Goal: Find specific page/section: Find specific page/section

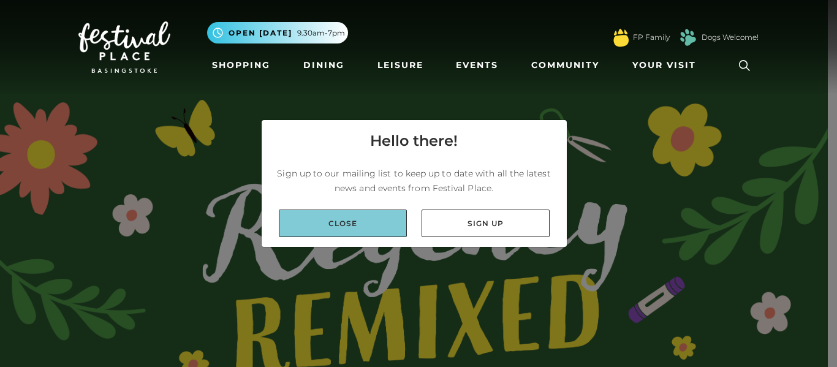
click at [331, 225] on link "Close" at bounding box center [343, 224] width 128 height 28
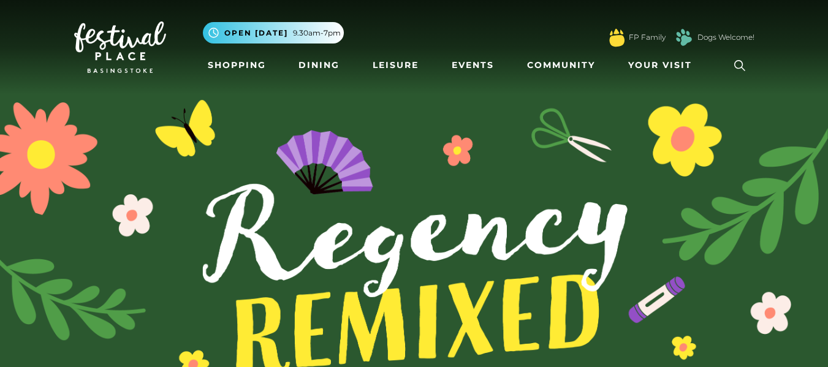
click at [735, 64] on icon at bounding box center [739, 65] width 11 height 11
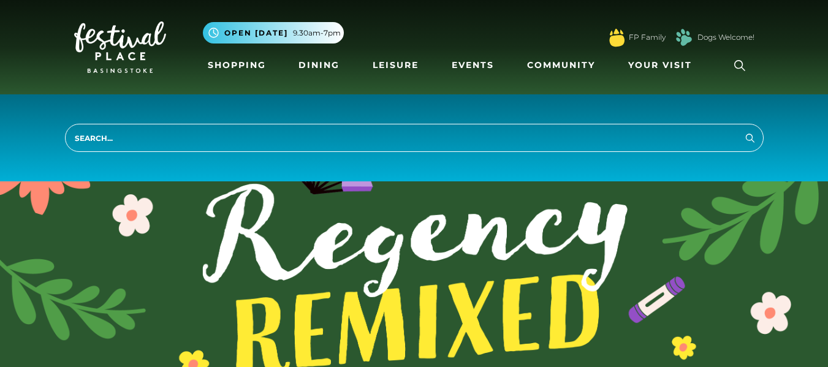
click at [118, 130] on input "search" at bounding box center [414, 138] width 698 height 28
type input "telephone"
click at [749, 130] on button "Search" at bounding box center [749, 137] width 15 height 15
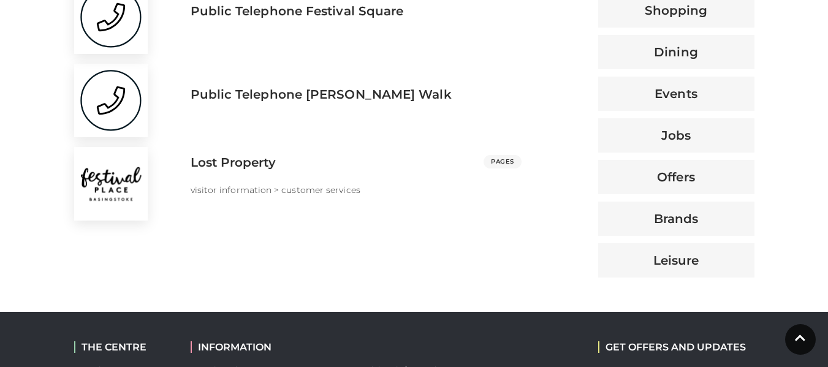
scroll to position [551, 0]
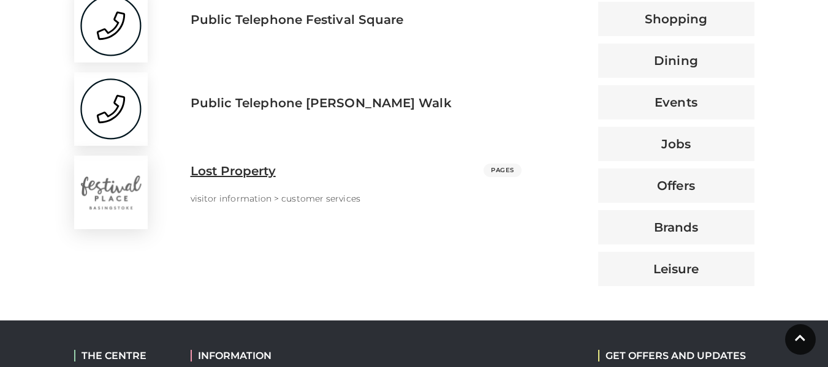
click at [242, 197] on p "visitor information" at bounding box center [233, 198] width 84 height 12
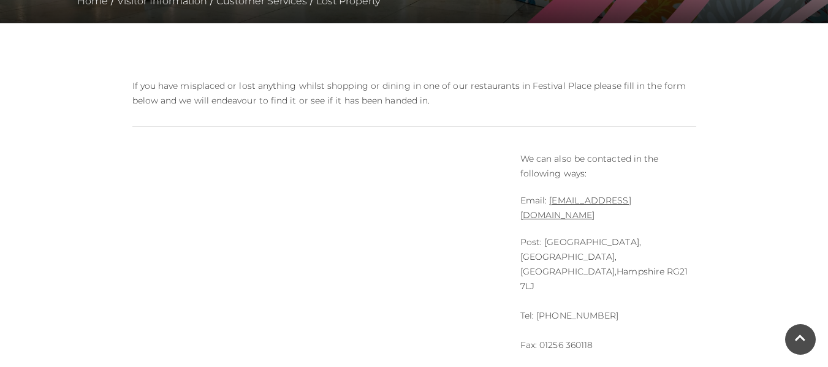
scroll to position [306, 0]
